Goal: Check status: Check status

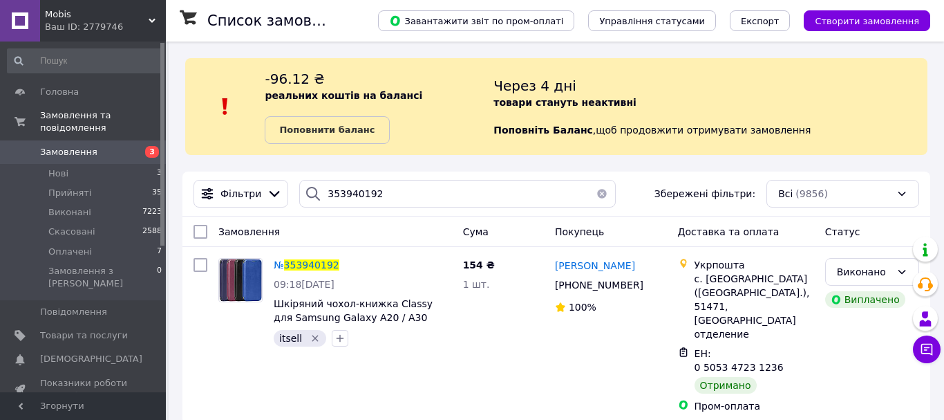
click at [356, 185] on input "353940192" at bounding box center [457, 194] width 317 height 28
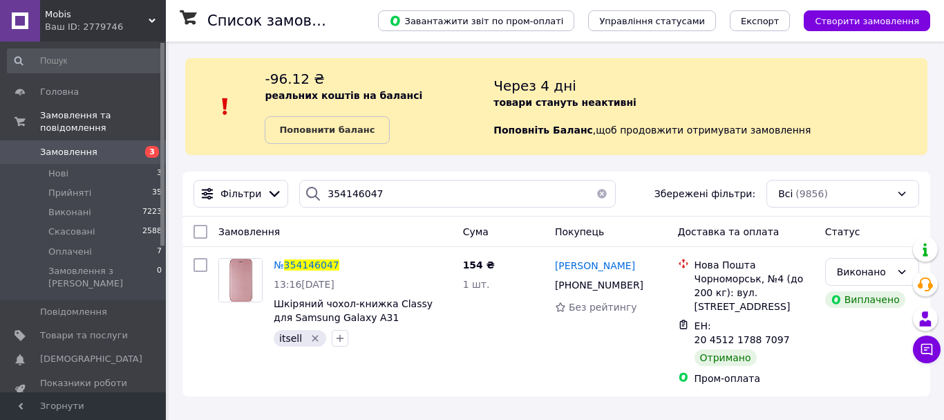
click at [335, 195] on input "354146047" at bounding box center [457, 194] width 317 height 28
type input "354146047"
click at [804, 327] on icon at bounding box center [809, 332] width 11 height 11
click at [312, 263] on span "354146047" at bounding box center [311, 264] width 55 height 11
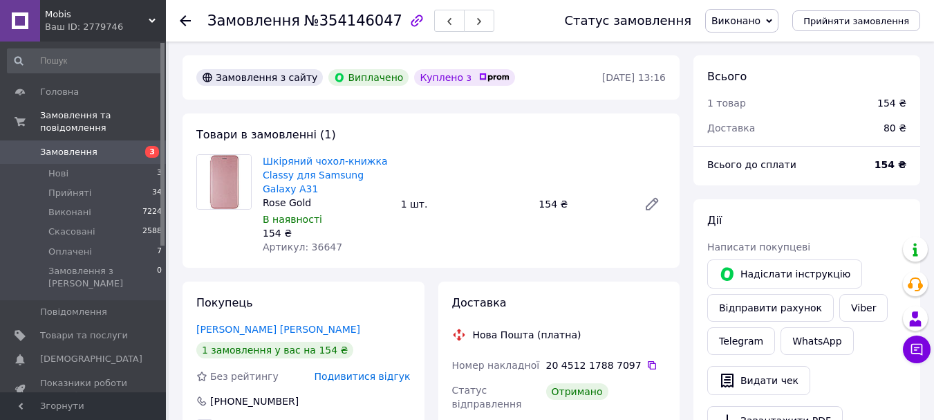
scroll to position [61, 0]
click at [319, 249] on span "Артикул: 36647" at bounding box center [302, 246] width 79 height 11
click at [319, 248] on span "Артикул: 36647" at bounding box center [302, 246] width 79 height 11
copy span "36647"
